Goal: Entertainment & Leisure: Consume media (video, audio)

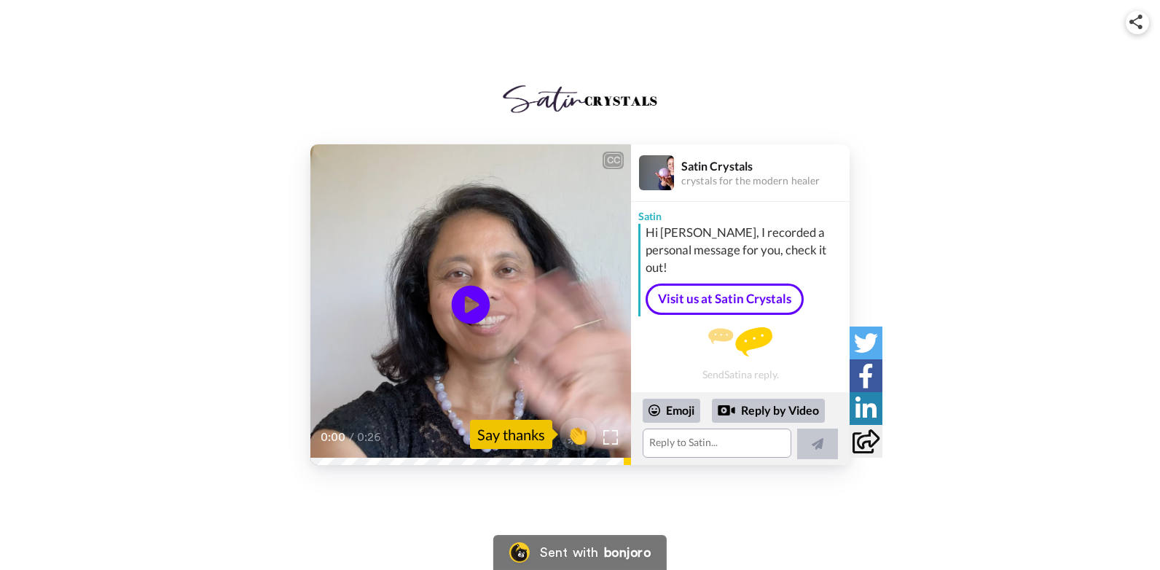
click at [470, 299] on icon "Play/Pause" at bounding box center [471, 304] width 39 height 69
click at [334, 458] on div "0:11 / 0:26" at bounding box center [470, 442] width 321 height 31
click at [323, 458] on div "0:11 / 0:26" at bounding box center [470, 442] width 321 height 31
click at [317, 456] on div "0:15 / 0:26" at bounding box center [470, 442] width 321 height 31
drag, startPoint x: 489, startPoint y: 454, endPoint x: 305, endPoint y: 450, distance: 184.4
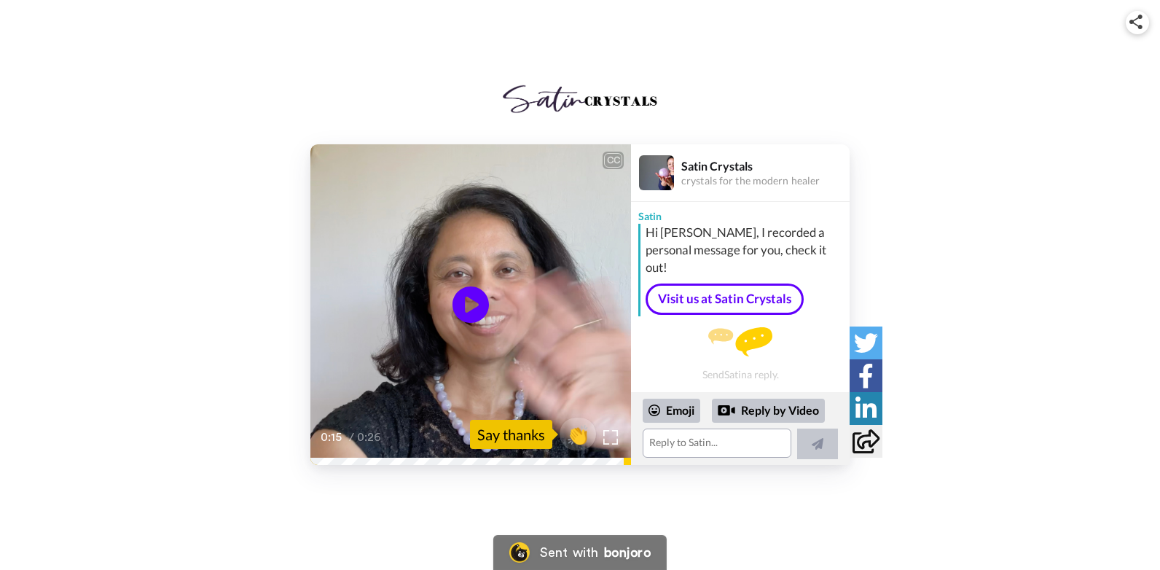
click at [305, 450] on div "CC Play/Pause 0:15 / 0:26 👏 Say thanks Satin Crystals crystals for the modern h…" at bounding box center [580, 304] width 1160 height 321
drag, startPoint x: 305, startPoint y: 450, endPoint x: 429, endPoint y: 456, distance: 124.7
click at [429, 456] on div "0:15 / 0:26" at bounding box center [470, 442] width 321 height 31
click at [585, 437] on span "👏" at bounding box center [578, 434] width 46 height 29
